Goal: Book appointment/travel/reservation

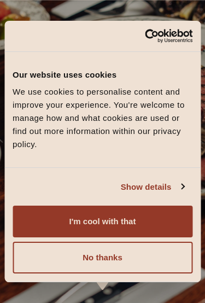
click at [62, 218] on button "I'm cool with that" at bounding box center [103, 222] width 180 height 32
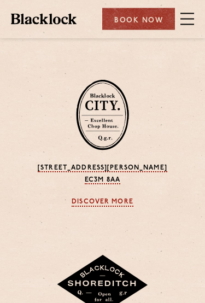
scroll to position [970, 0]
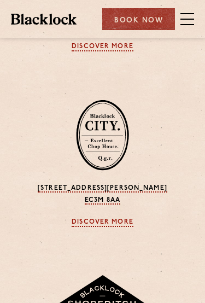
click at [186, 14] on span at bounding box center [188, 13] width 14 height 1
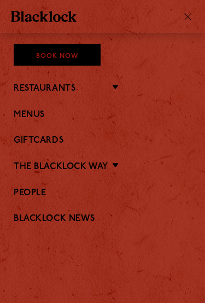
click at [40, 85] on link "Restaurants" at bounding box center [45, 89] width 62 height 10
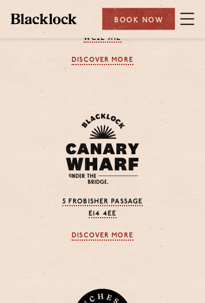
scroll to position [961, 0]
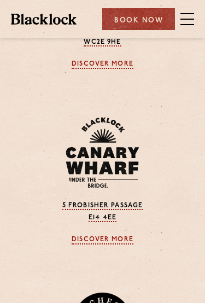
click at [184, 20] on span at bounding box center [188, 19] width 14 height 16
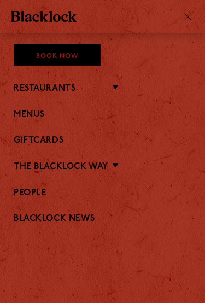
click at [21, 114] on link "Menus" at bounding box center [103, 115] width 178 height 10
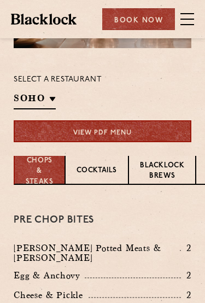
scroll to position [1, 0]
click at [56, 135] on link "View PDF Menu" at bounding box center [103, 131] width 178 height 22
click at [53, 134] on link "View PDF Menu" at bounding box center [103, 131] width 178 height 22
click at [0, 0] on p "Canary Wharf" at bounding box center [0, 0] width 0 height 0
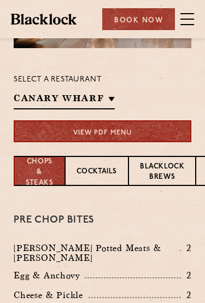
click at [124, 89] on div "Select a restaurant Canary Wharf Soho Birmingham City Shoreditch Covent Garden …" at bounding box center [103, 108] width 178 height 70
click at [51, 132] on link "View PDF Menu" at bounding box center [103, 131] width 178 height 22
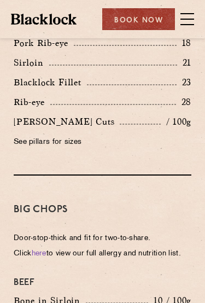
scroll to position [1276, 0]
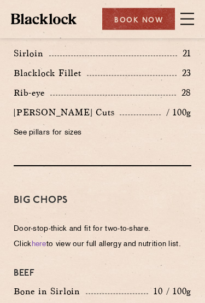
click at [184, 25] on span at bounding box center [188, 19] width 14 height 16
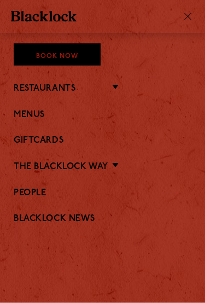
click at [108, 162] on link "The Blacklock Way" at bounding box center [61, 167] width 95 height 10
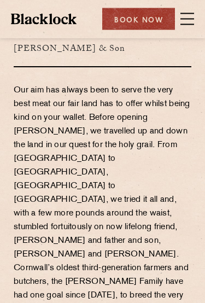
scroll to position [157, 0]
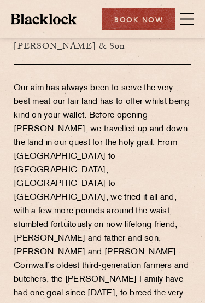
click at [186, 26] on span at bounding box center [188, 19] width 14 height 16
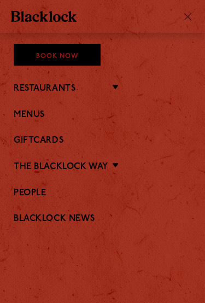
click at [26, 140] on link "Giftcards" at bounding box center [103, 141] width 178 height 10
click at [30, 192] on link "People" at bounding box center [103, 193] width 178 height 10
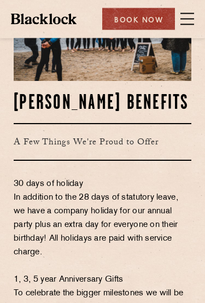
scroll to position [632, 0]
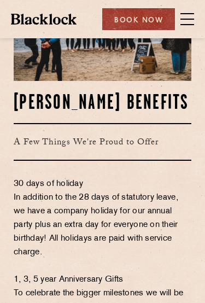
click at [114, 22] on div "Book Now" at bounding box center [138, 19] width 73 height 22
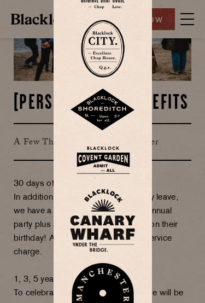
click at [92, 216] on img at bounding box center [103, 220] width 66 height 63
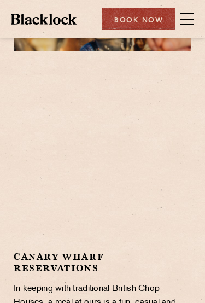
scroll to position [128, 0]
